Goal: Information Seeking & Learning: Check status

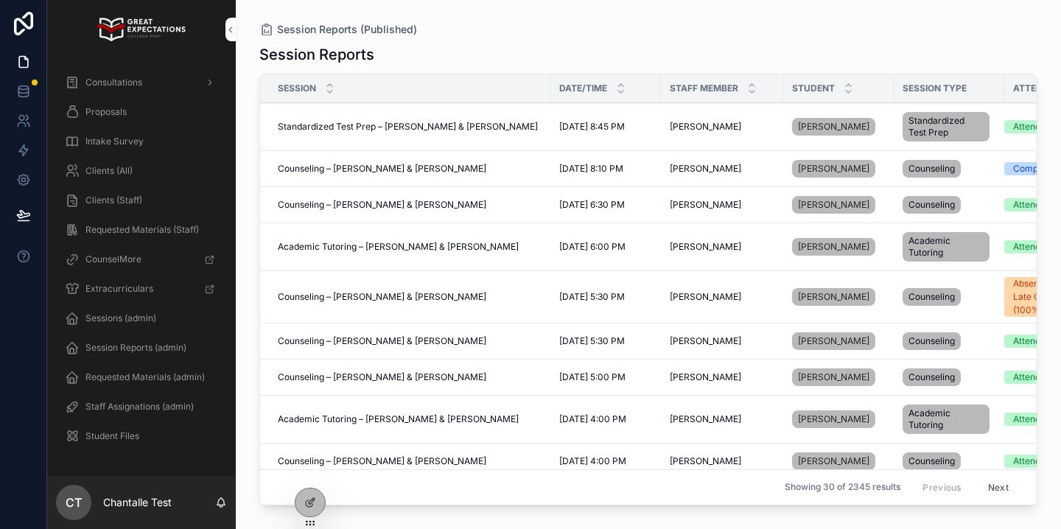
click at [179, 175] on div "Clients (All)" at bounding box center [141, 171] width 153 height 24
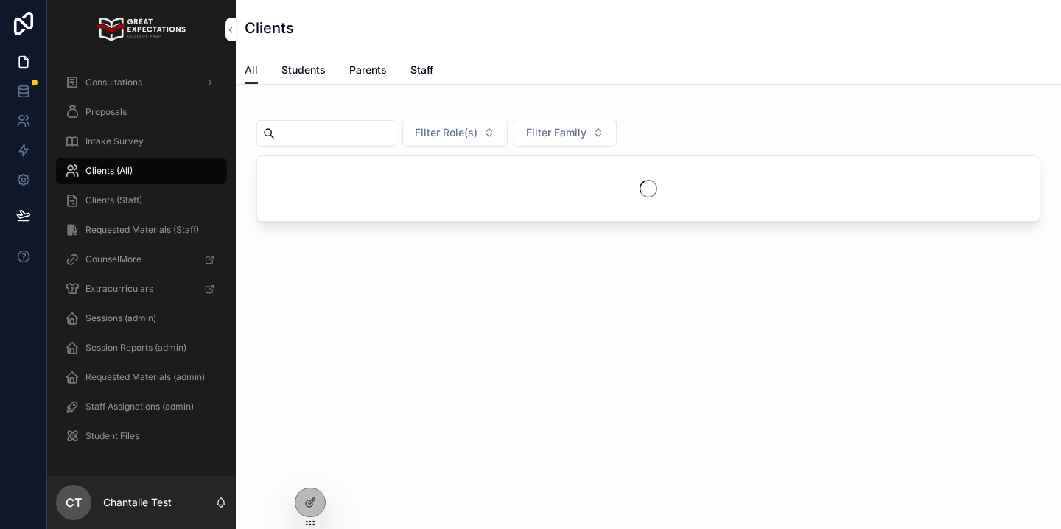
click at [370, 134] on input "scrollable content" at bounding box center [335, 133] width 121 height 21
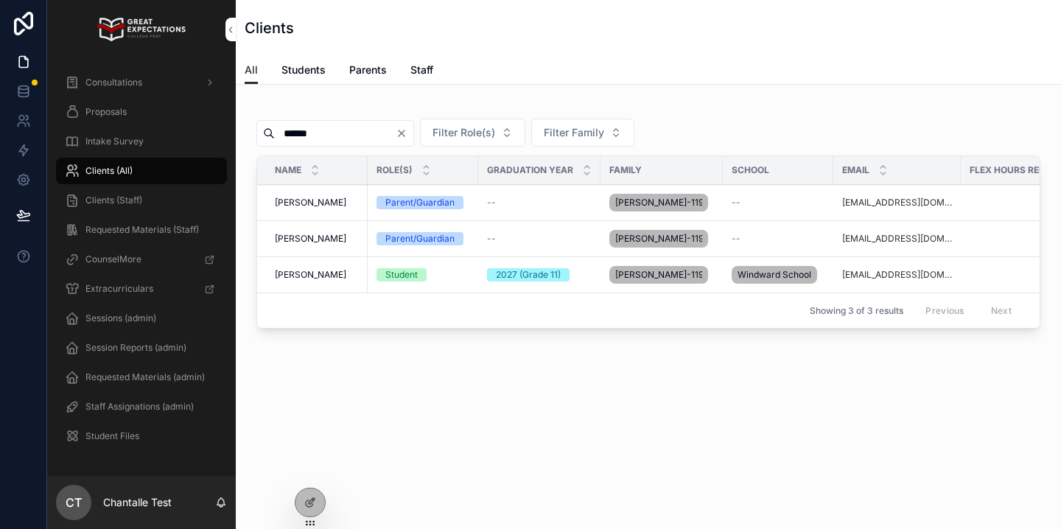
type input "******"
click at [313, 272] on span "[PERSON_NAME]" at bounding box center [310, 275] width 71 height 12
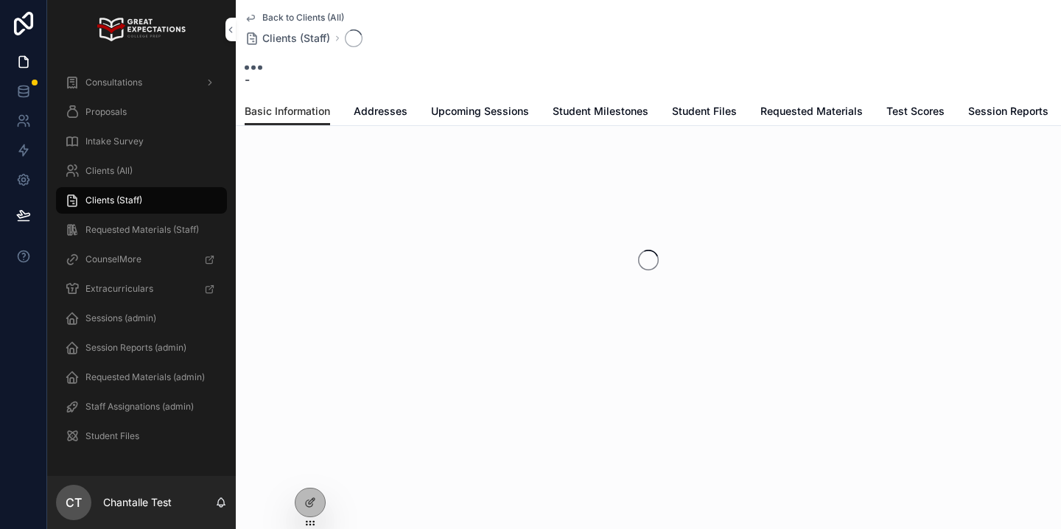
click at [483, 109] on span "Upcoming Sessions" at bounding box center [480, 111] width 98 height 15
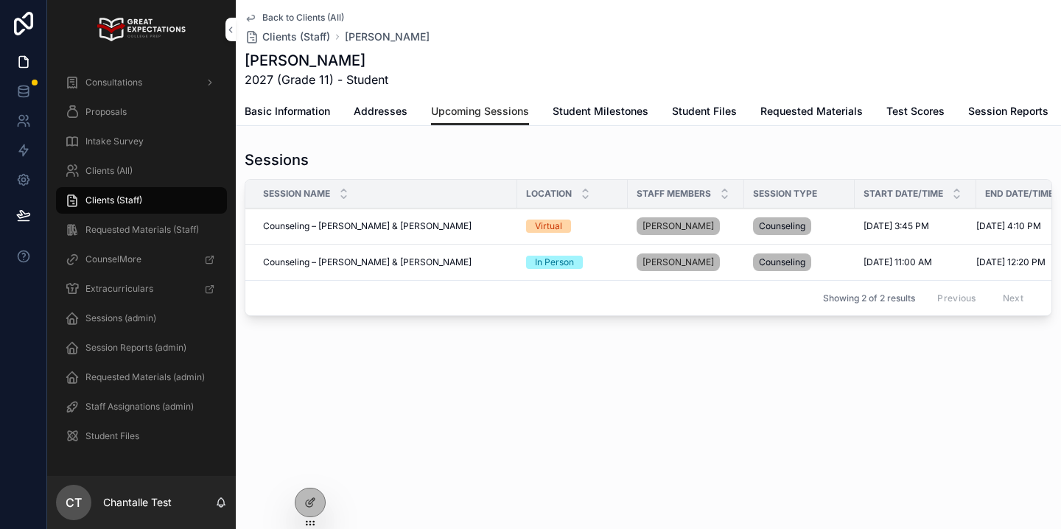
click at [174, 177] on div "Clients (All)" at bounding box center [141, 171] width 153 height 24
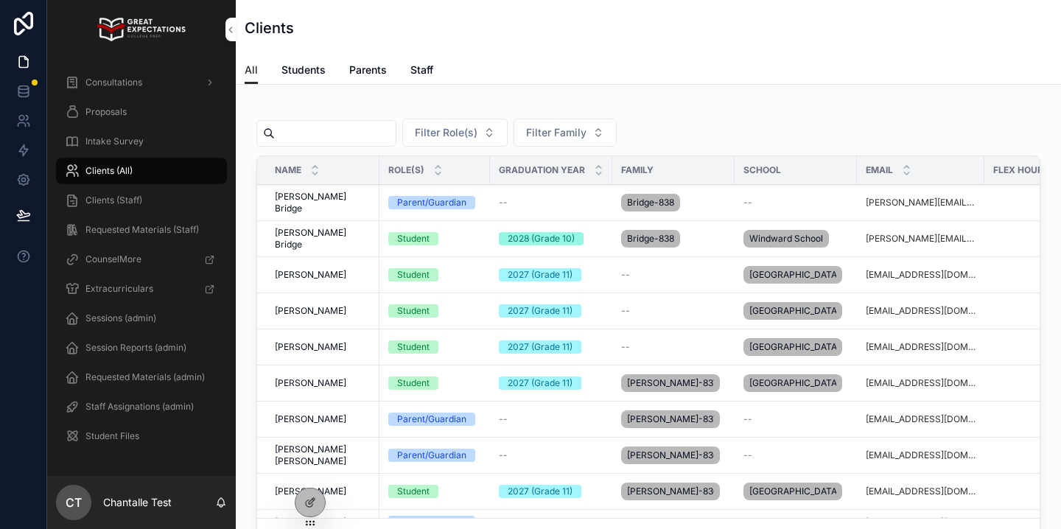
click at [323, 144] on div "scrollable content" at bounding box center [326, 133] width 140 height 27
click at [301, 138] on input "scrollable content" at bounding box center [335, 133] width 121 height 21
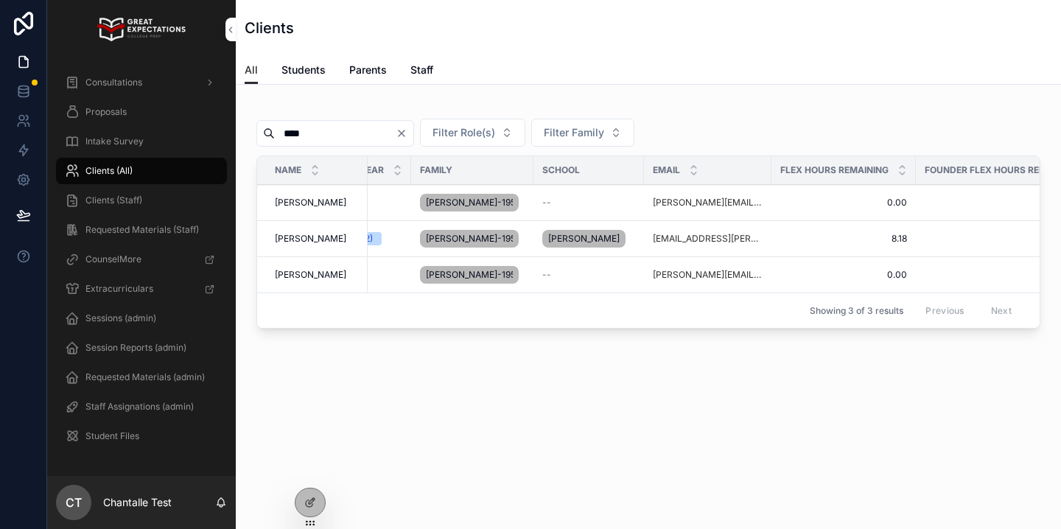
scroll to position [0, 354]
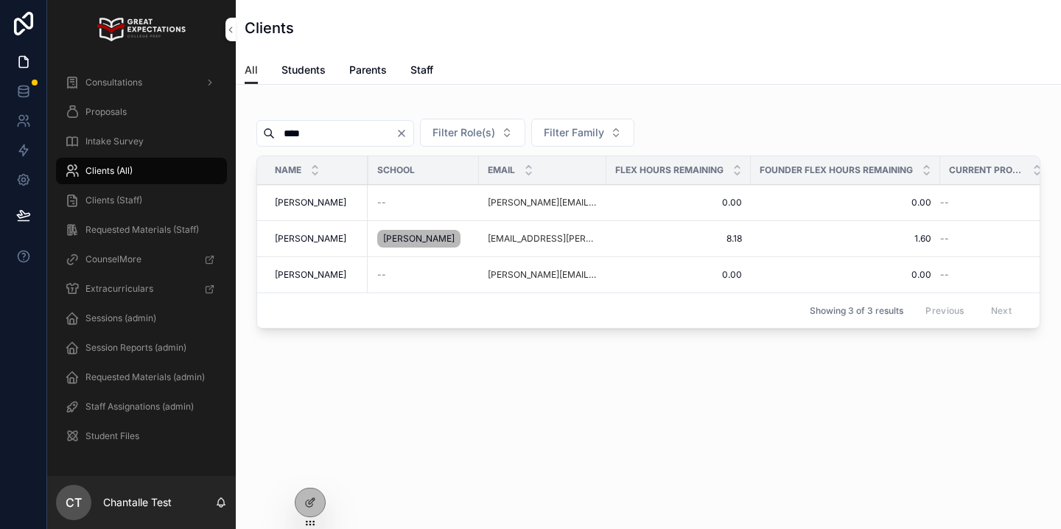
type input "****"
click at [286, 236] on span "[PERSON_NAME]" at bounding box center [310, 239] width 71 height 12
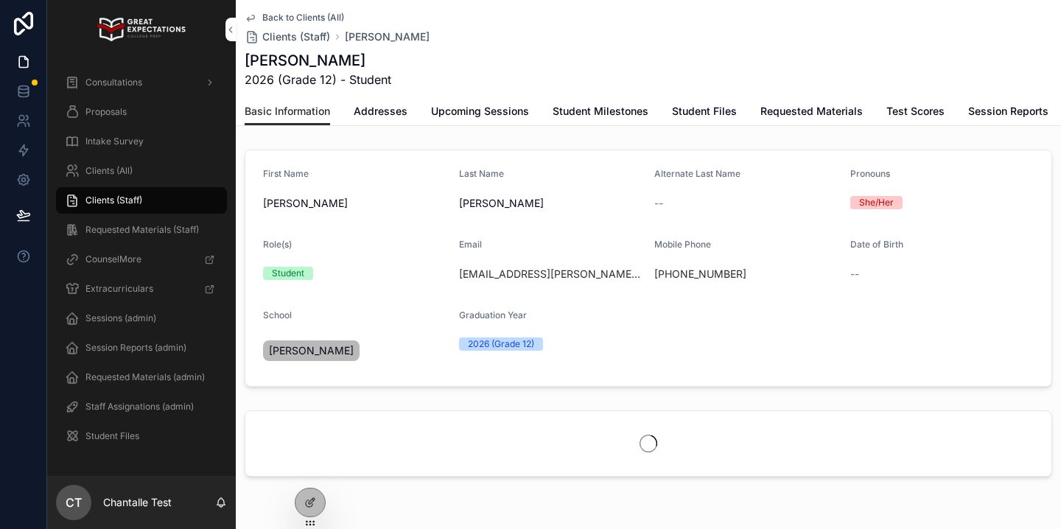
click at [991, 106] on span "Session Reports" at bounding box center [1008, 111] width 80 height 15
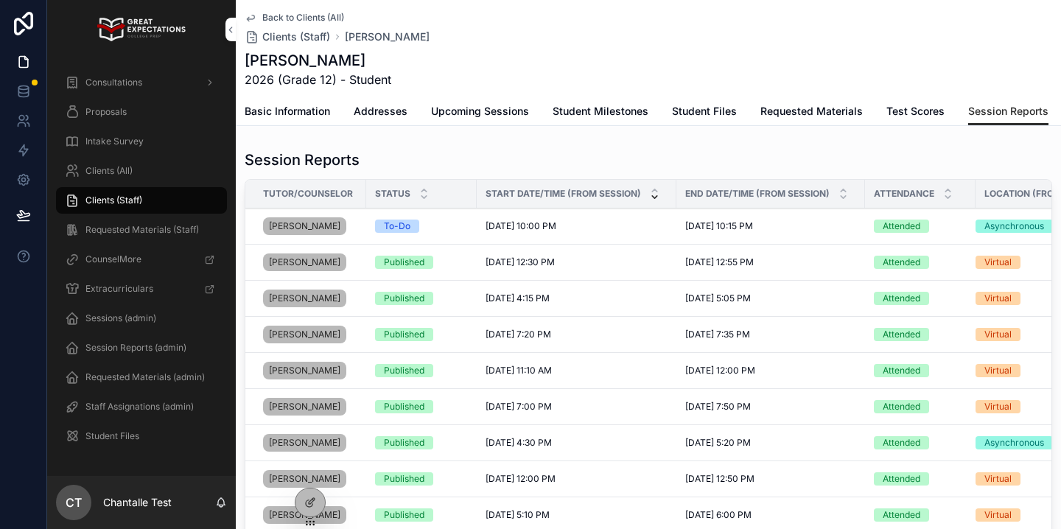
click at [455, 107] on span "Upcoming Sessions" at bounding box center [480, 111] width 98 height 15
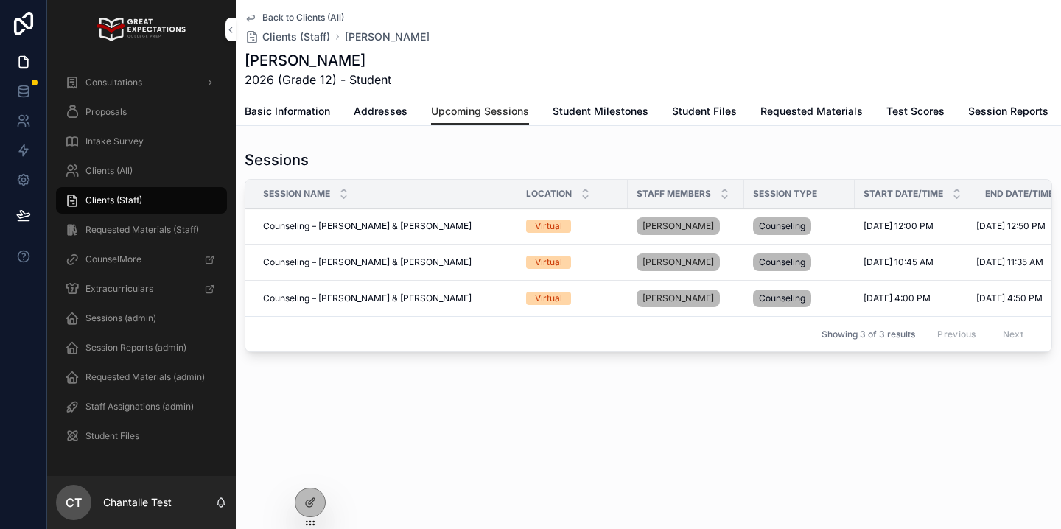
click at [305, 108] on span "Basic Information" at bounding box center [287, 111] width 85 height 15
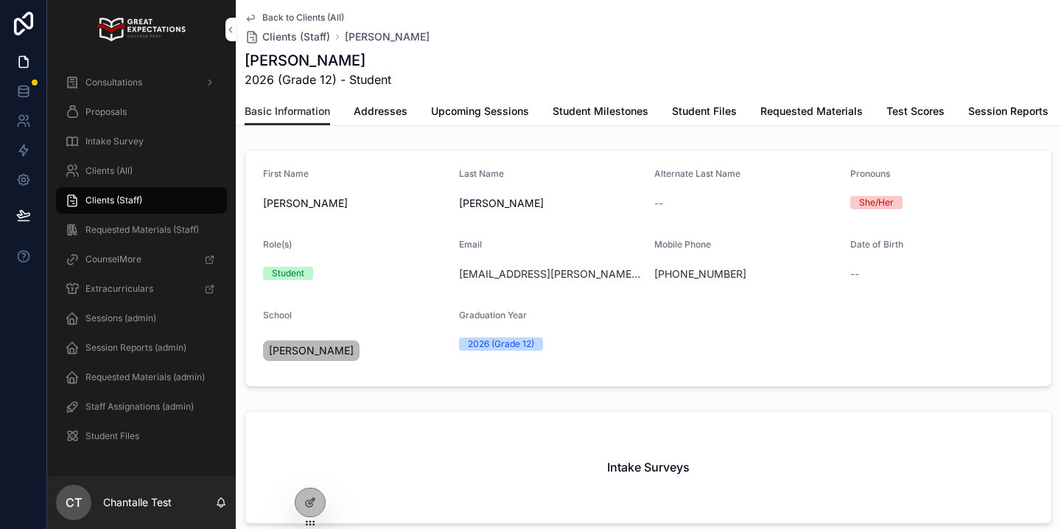
click at [142, 168] on div "Clients (All)" at bounding box center [141, 171] width 153 height 24
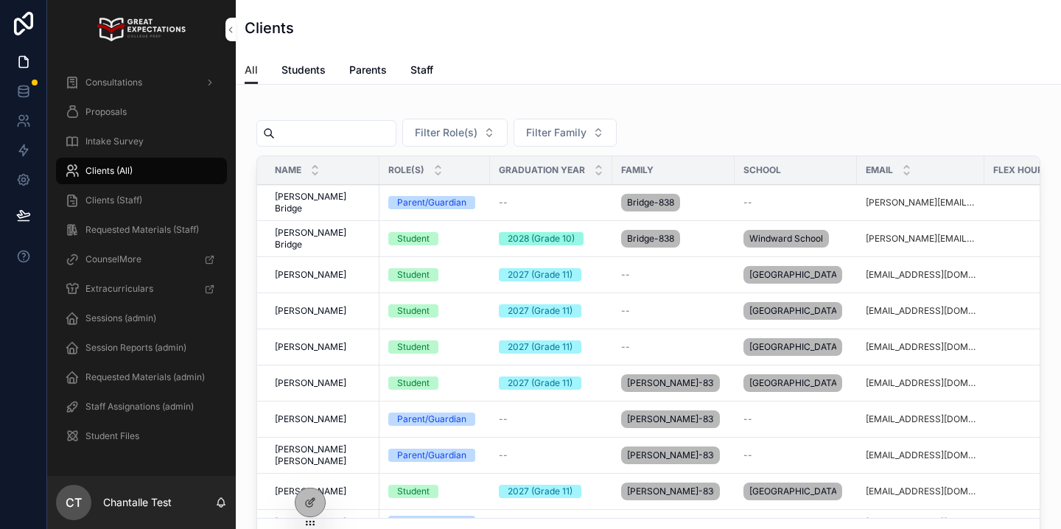
click at [373, 125] on input "scrollable content" at bounding box center [335, 133] width 121 height 21
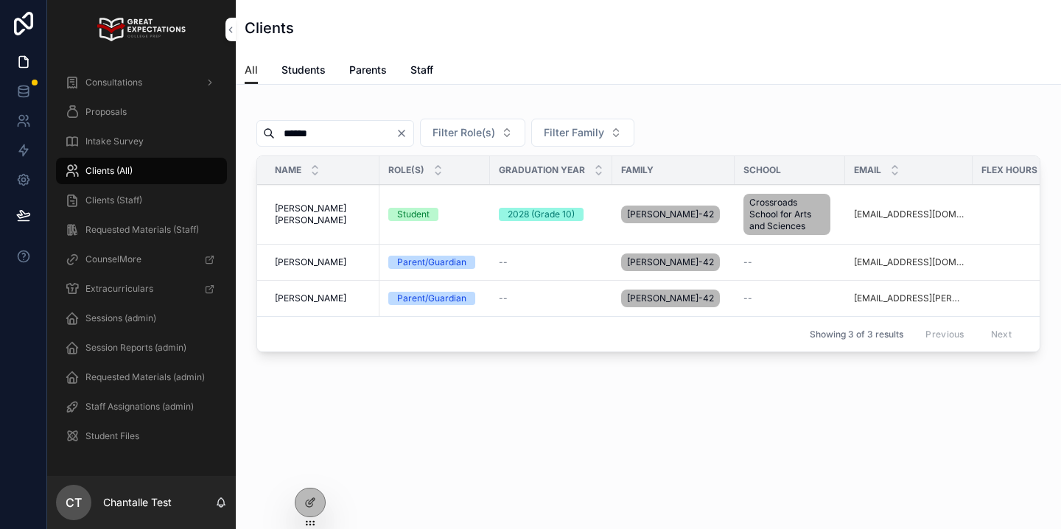
type input "******"
click at [331, 212] on span "[PERSON_NAME] [PERSON_NAME]" at bounding box center [323, 215] width 96 height 24
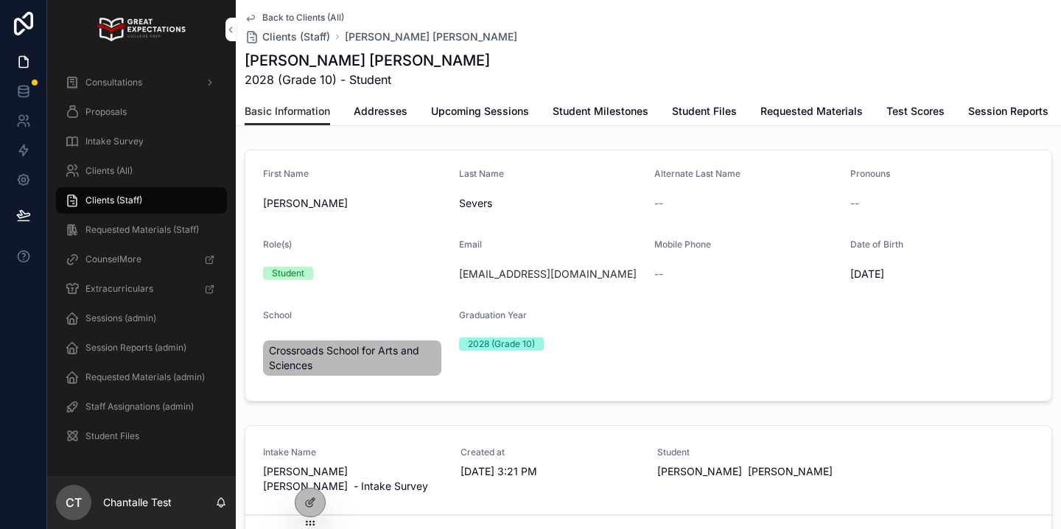
click at [1009, 108] on span "Session Reports" at bounding box center [1008, 111] width 80 height 15
